Goal: Information Seeking & Learning: Learn about a topic

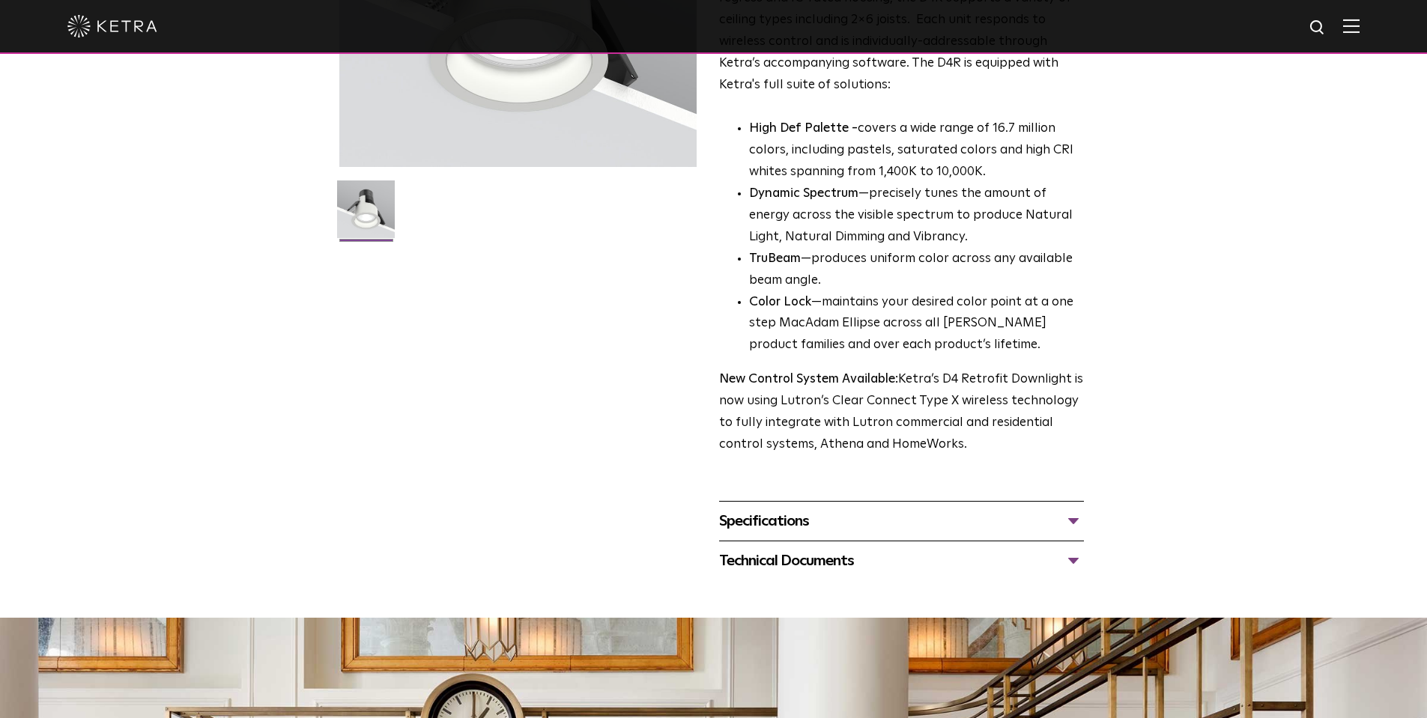
scroll to position [599, 0]
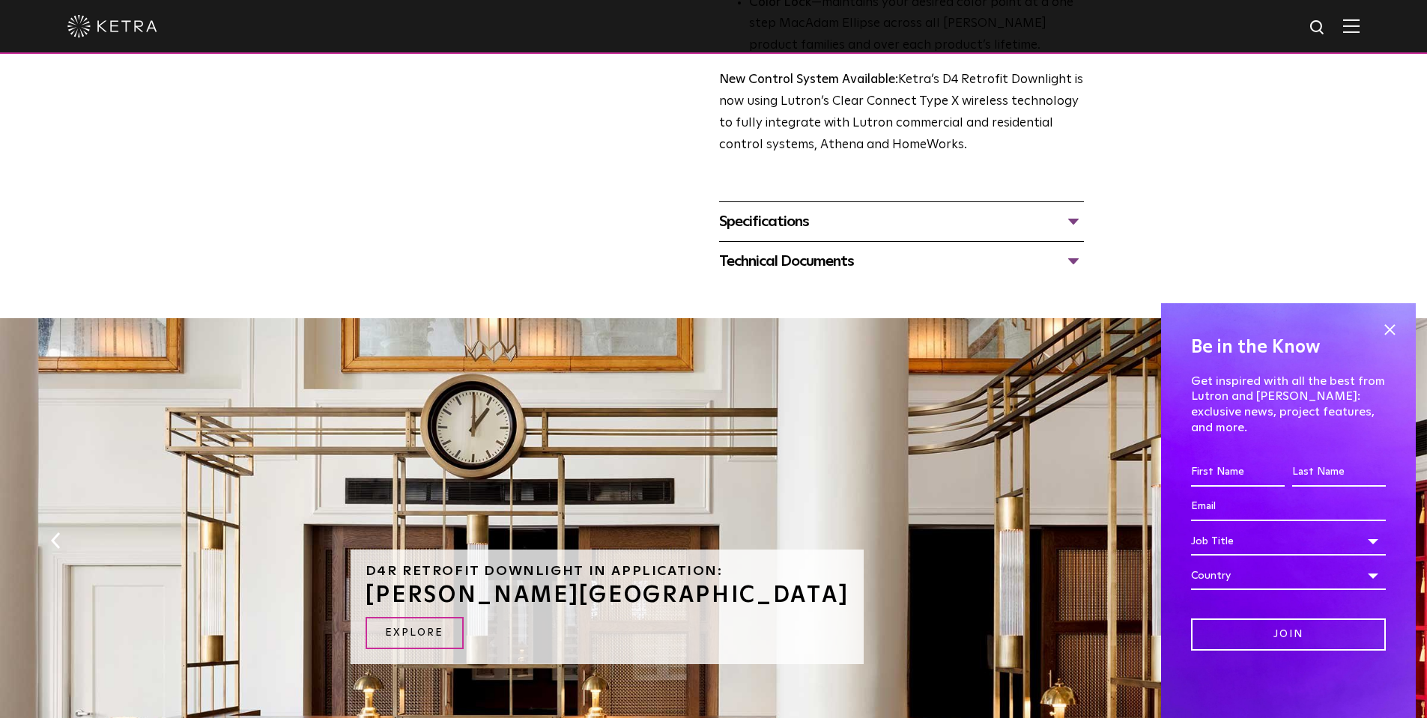
click at [868, 232] on div "Specifications" at bounding box center [901, 222] width 365 height 24
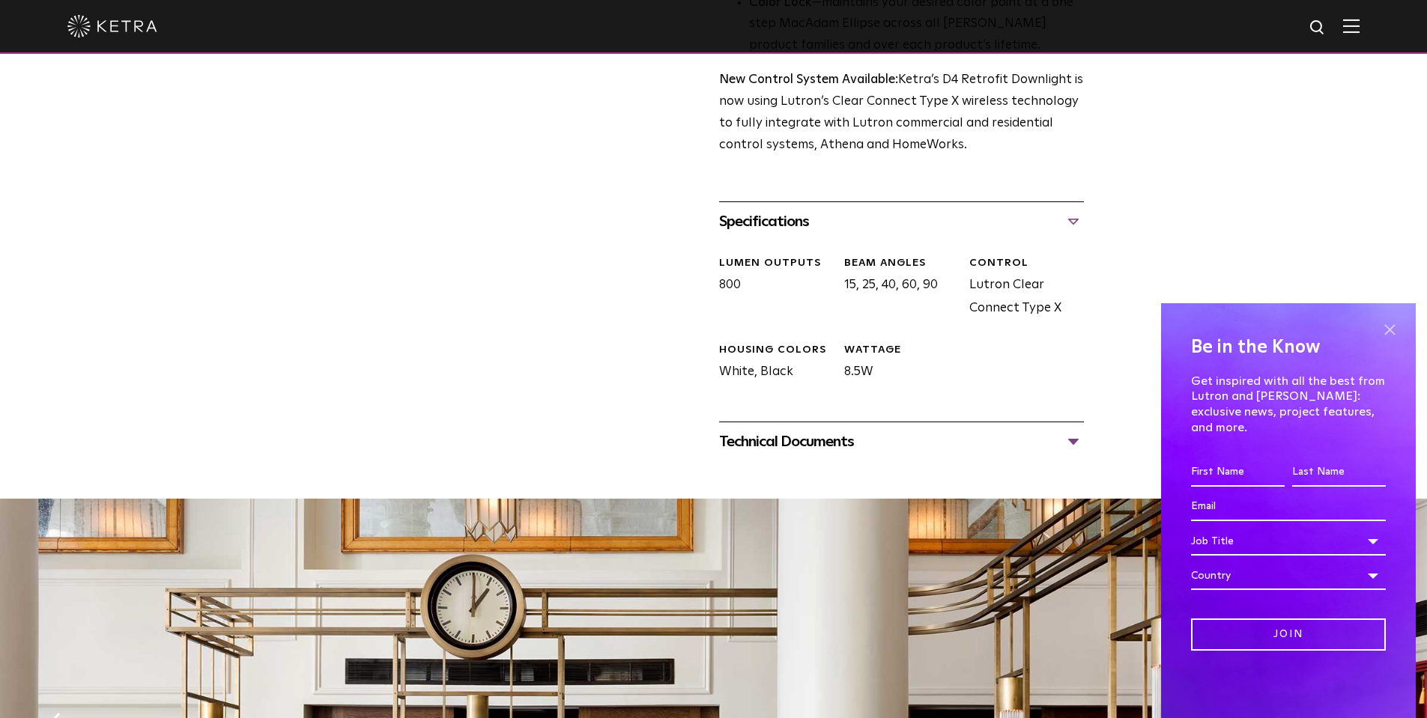
click at [1394, 341] on span at bounding box center [1389, 329] width 22 height 22
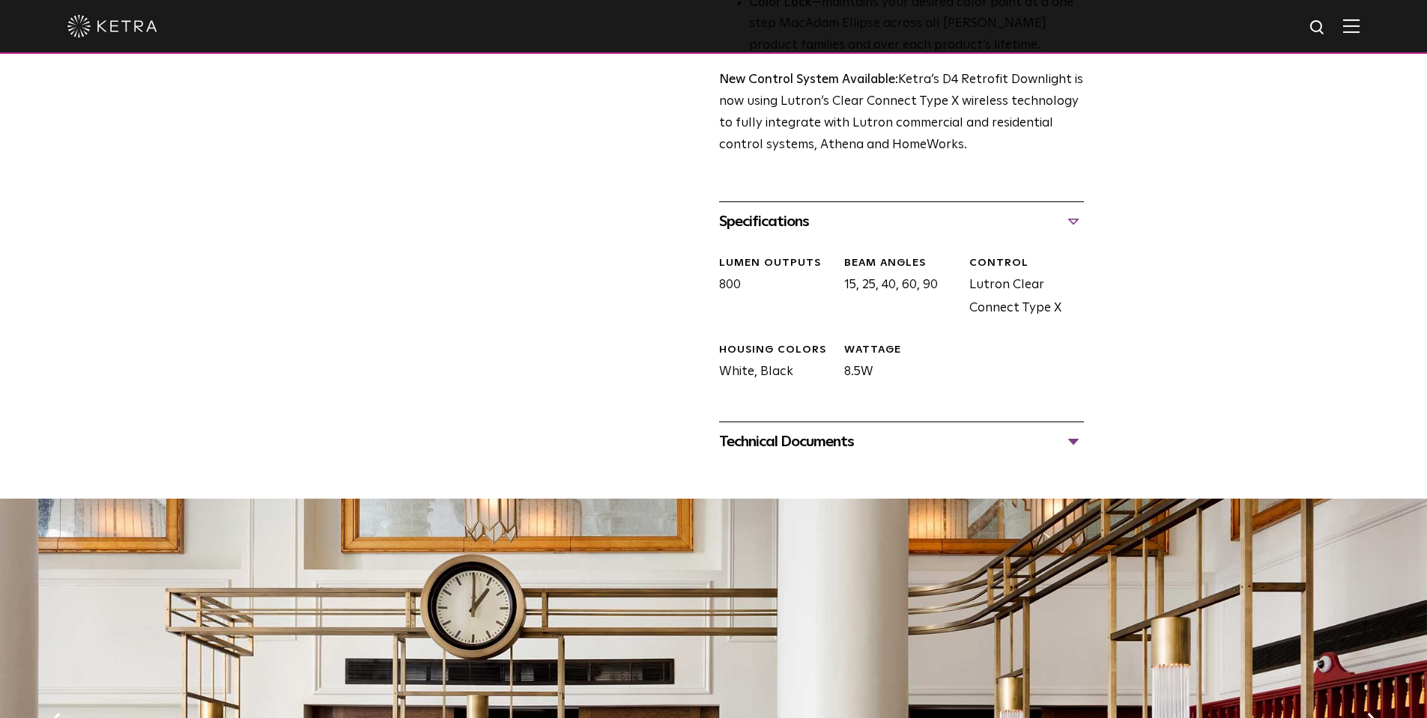
click at [822, 443] on div "Technical Documents" at bounding box center [901, 442] width 365 height 24
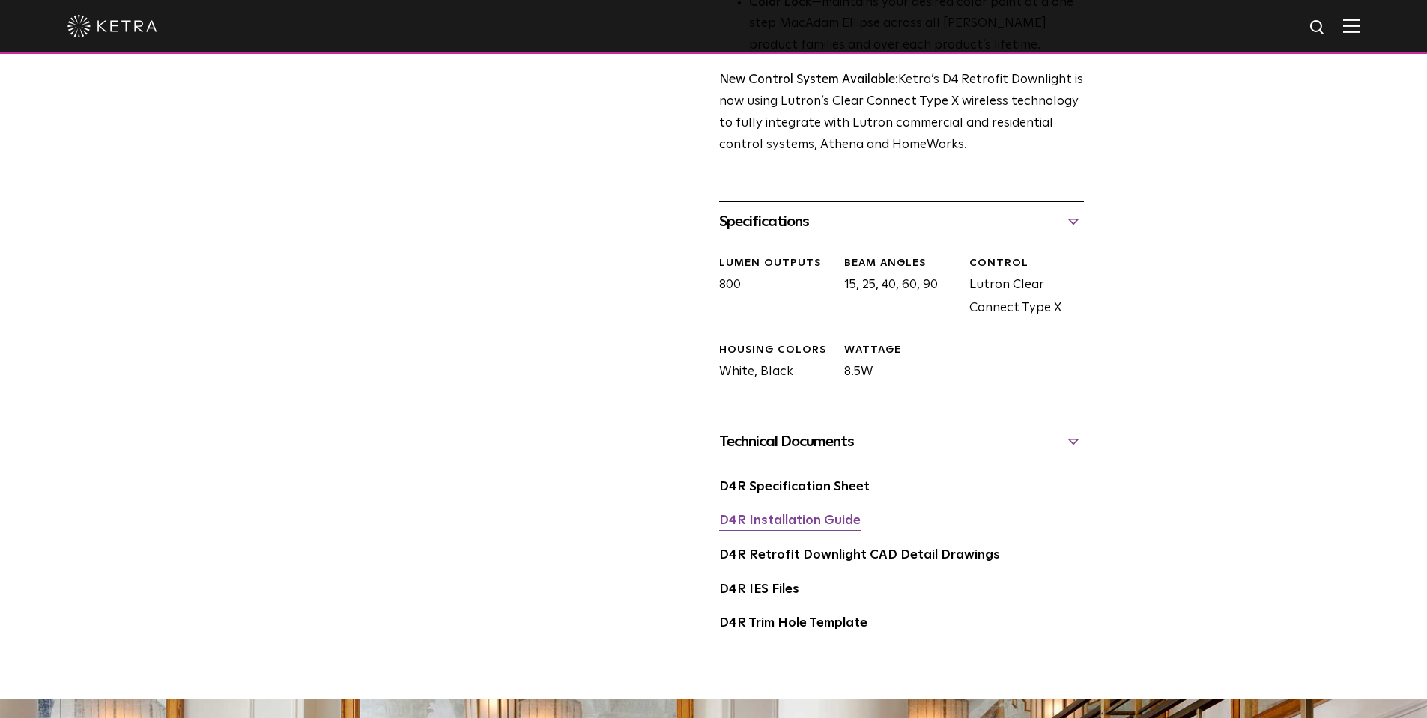
click at [800, 520] on link "D4R Installation Guide" at bounding box center [790, 520] width 142 height 13
click at [812, 492] on link "D4R Specification Sheet" at bounding box center [794, 487] width 151 height 13
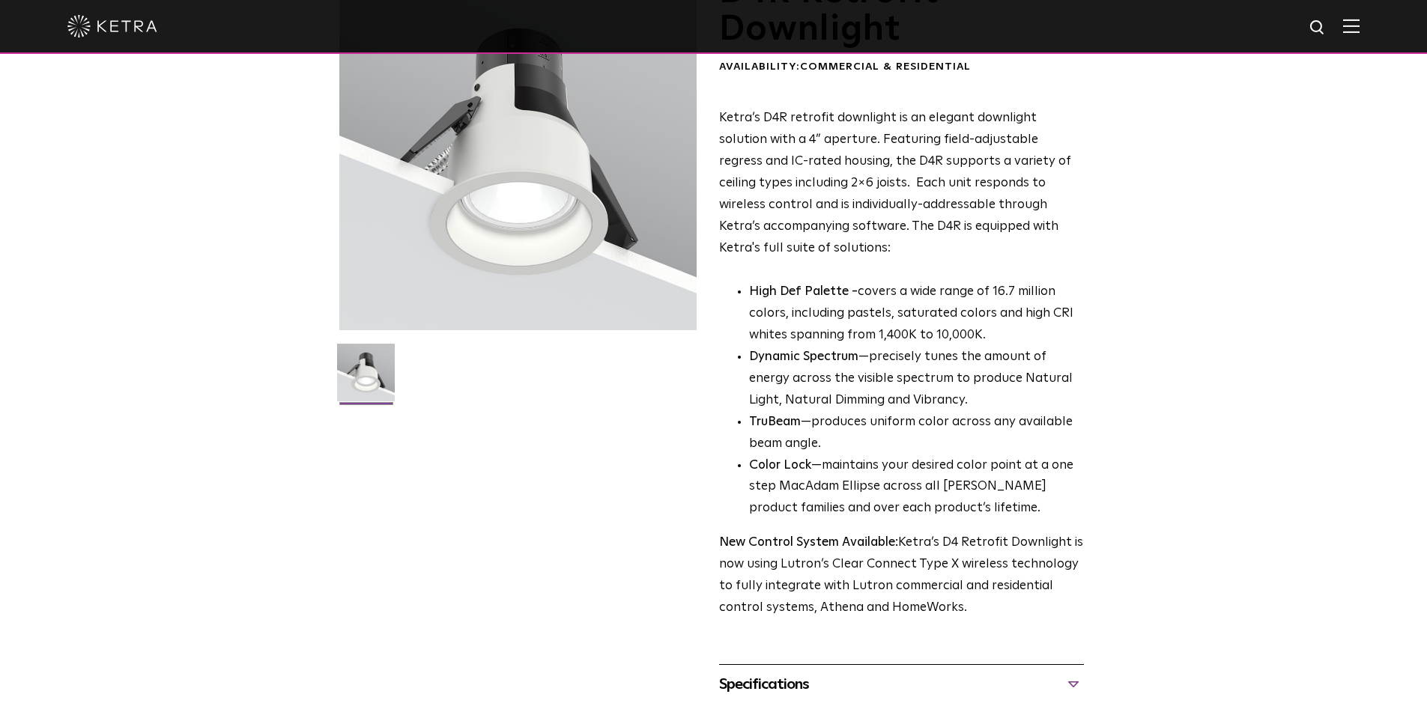
scroll to position [0, 0]
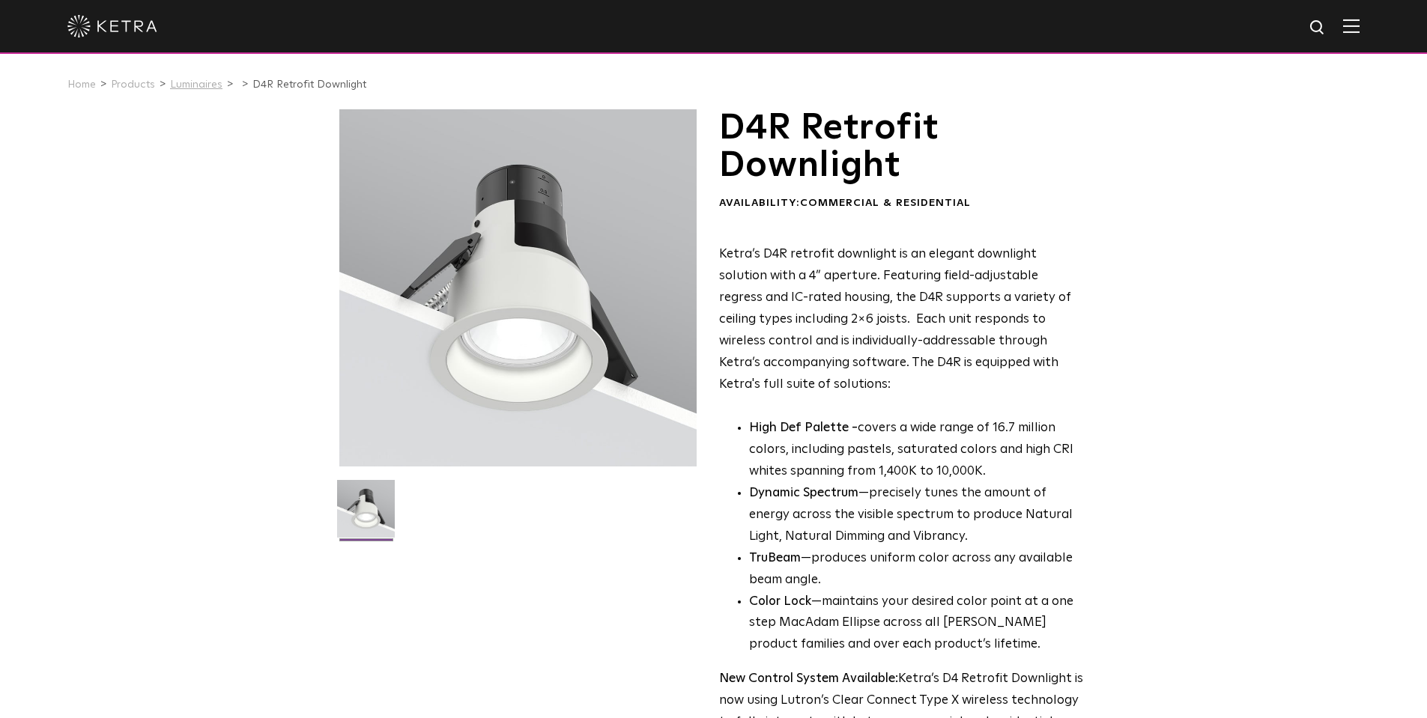
click at [192, 87] on link "Luminaires" at bounding box center [196, 84] width 52 height 10
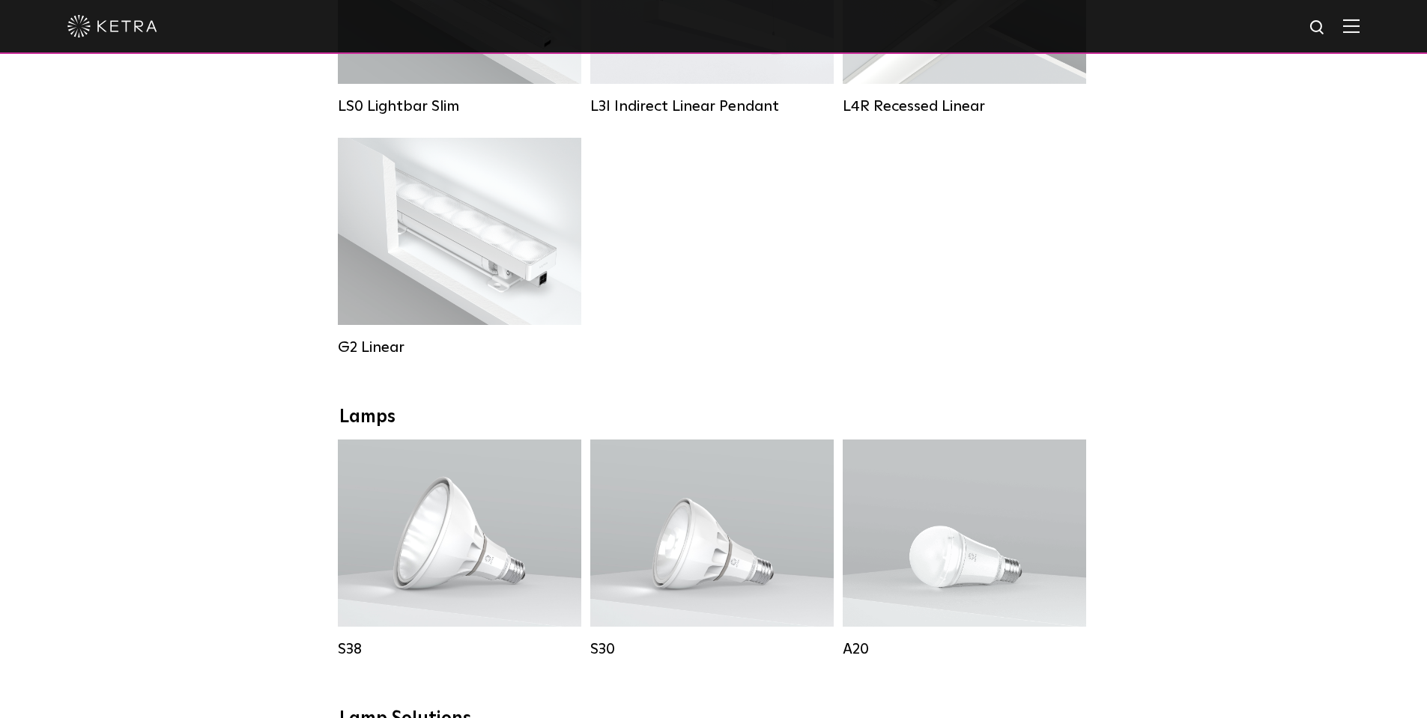
scroll to position [449, 0]
